Goal: Find specific page/section: Find specific page/section

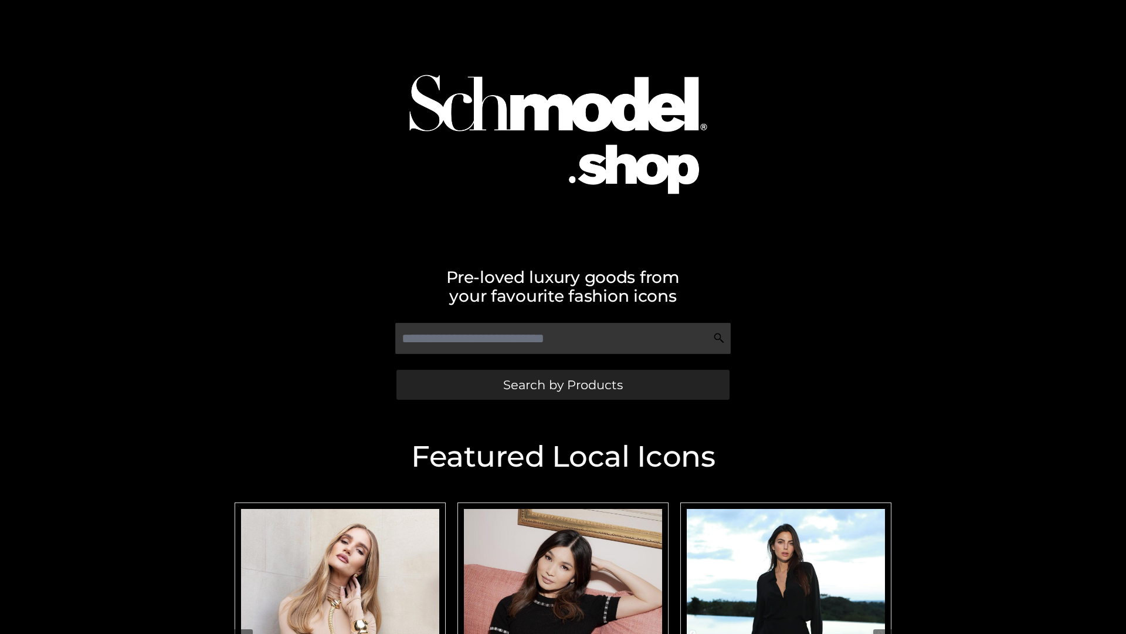
click at [563, 384] on span "Search by Products" at bounding box center [563, 384] width 120 height 12
